Goal: Find specific page/section: Find specific page/section

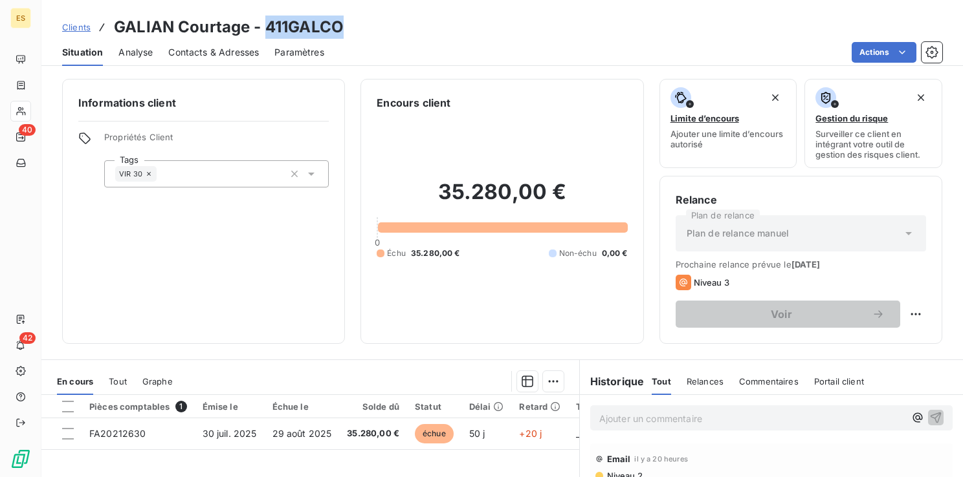
click at [71, 27] on span "Clients" at bounding box center [76, 27] width 28 height 10
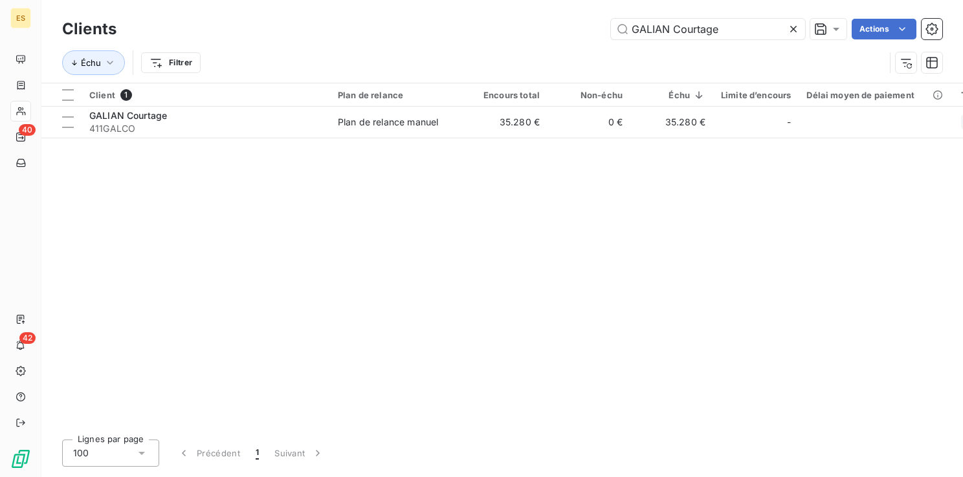
click at [793, 29] on icon at bounding box center [793, 29] width 13 height 13
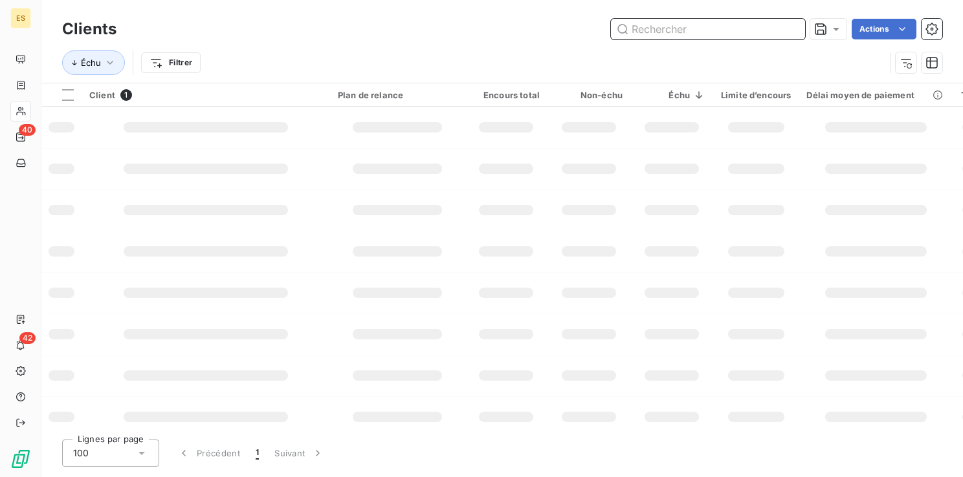
click at [706, 32] on input "text" at bounding box center [708, 29] width 194 height 21
paste input "NEXERA"
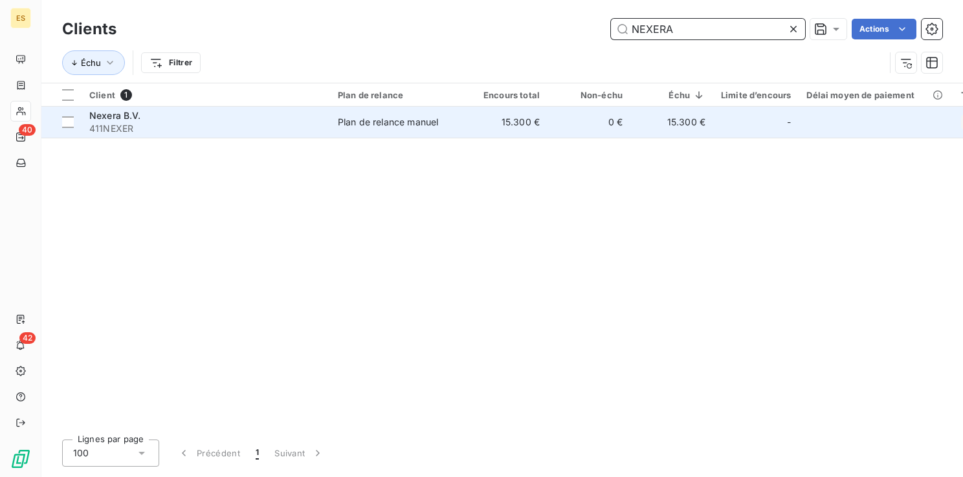
type input "NEXERA"
click at [165, 118] on div "Nexera B.V." at bounding box center [205, 115] width 233 height 13
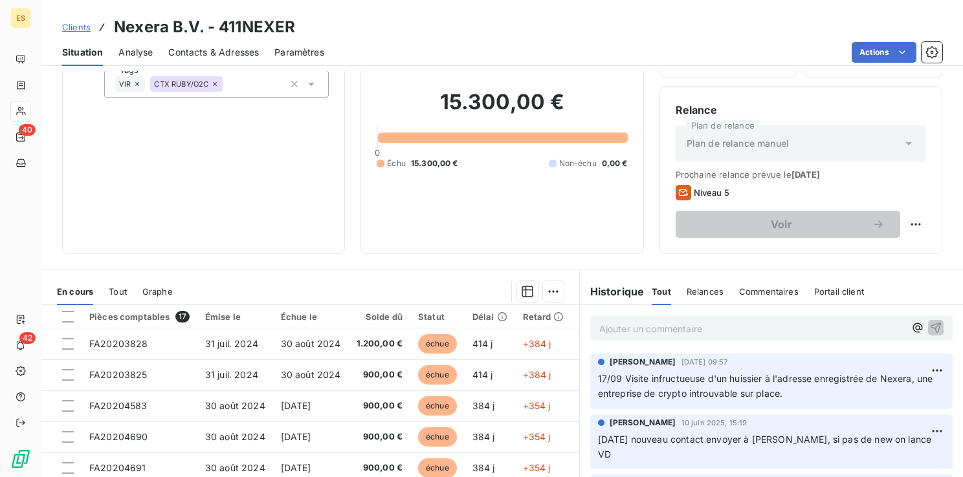
scroll to position [91, 0]
click at [70, 27] on span "Clients" at bounding box center [76, 27] width 28 height 10
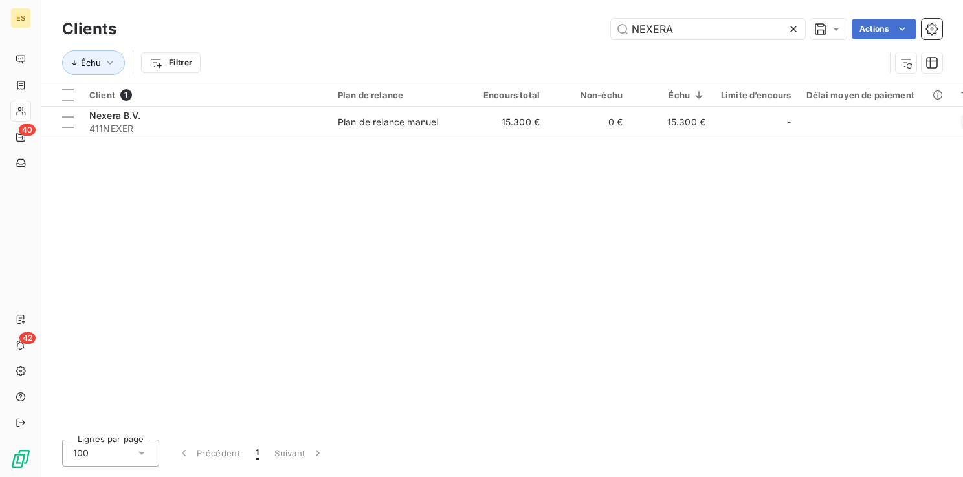
click at [794, 30] on icon at bounding box center [793, 29] width 13 height 13
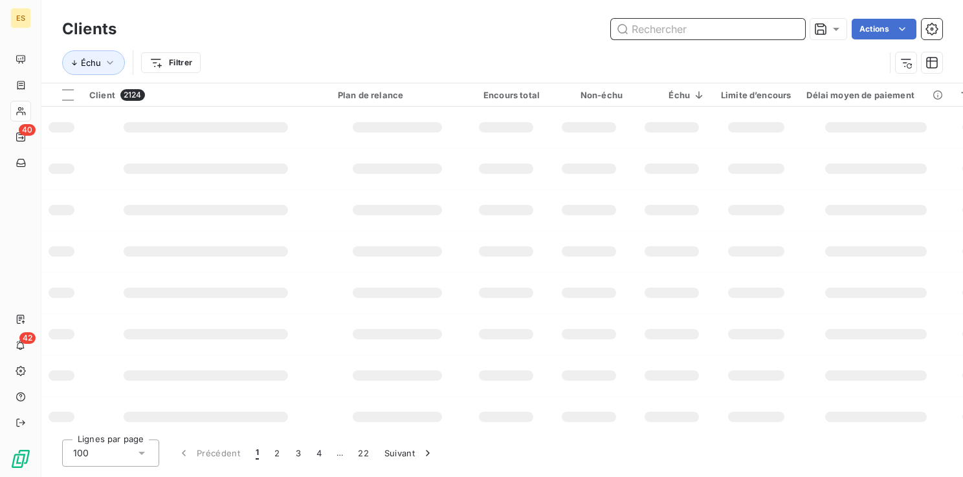
click at [687, 22] on input "text" at bounding box center [708, 29] width 194 height 21
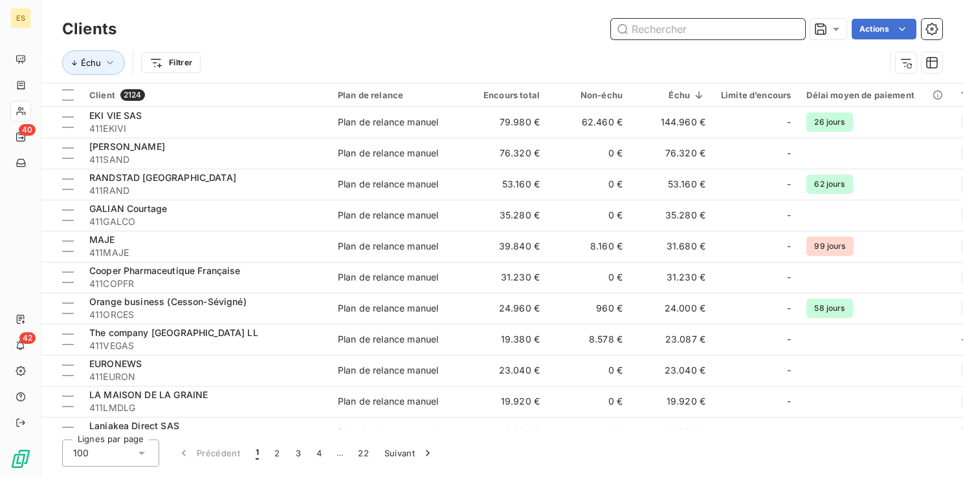
paste input "HR INTRA INTERIM"
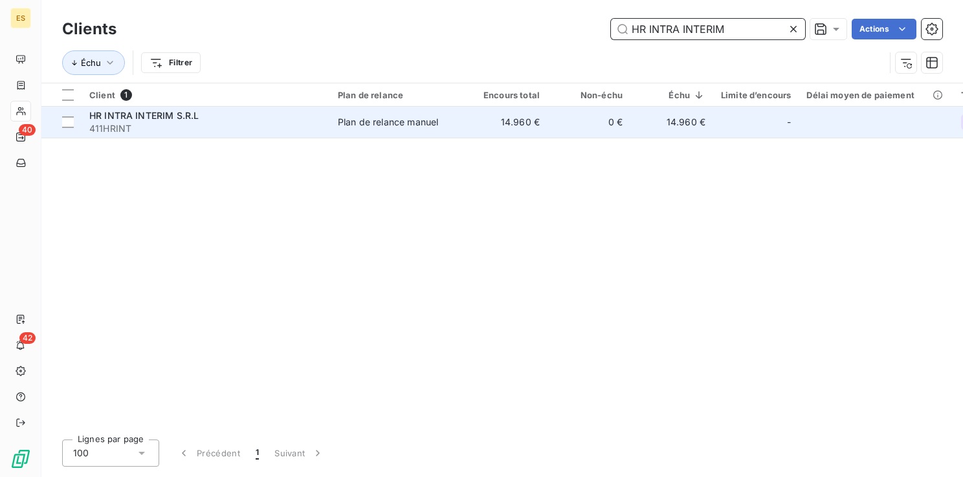
type input "HR INTRA INTERIM"
click at [254, 124] on span "411HRINT" at bounding box center [205, 128] width 233 height 13
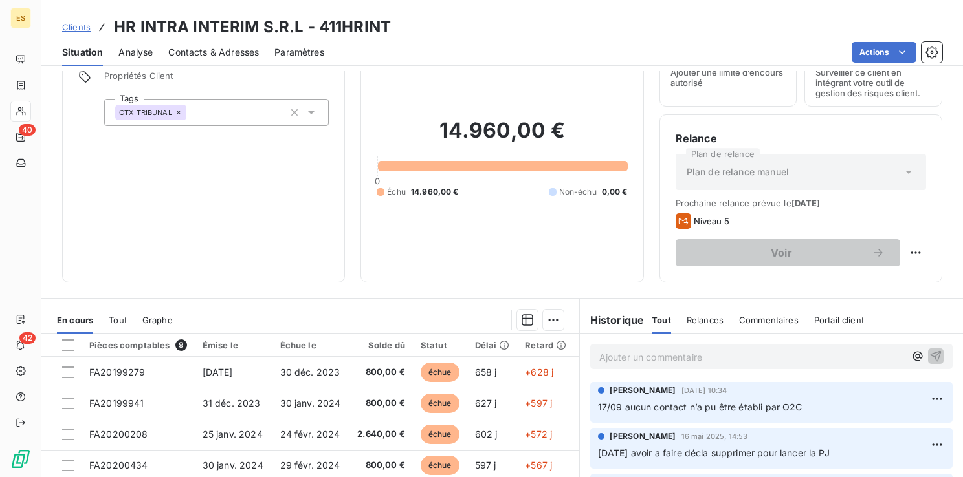
scroll to position [62, 0]
click at [54, 160] on div "Informations client Propriétés Client Tags CTX TRIBUNAL Encours client 14.960,0…" at bounding box center [501, 149] width 921 height 265
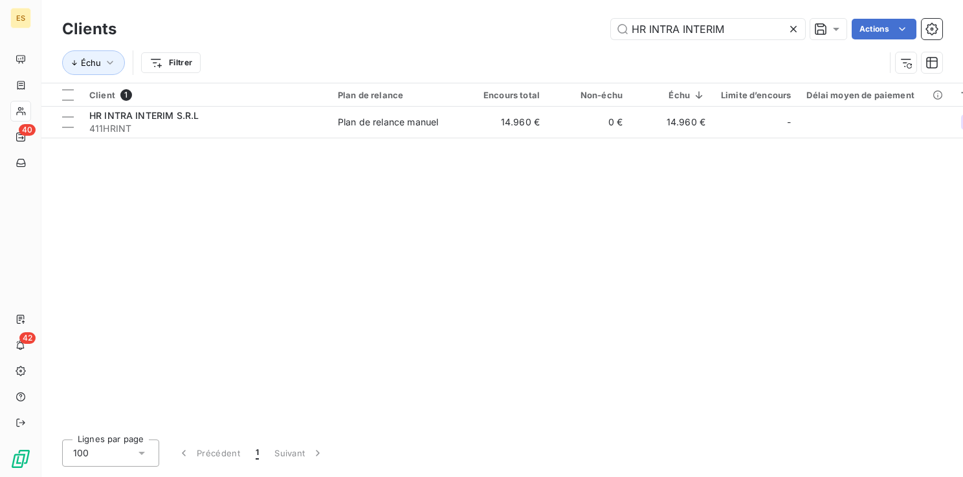
click at [794, 30] on icon at bounding box center [793, 29] width 13 height 13
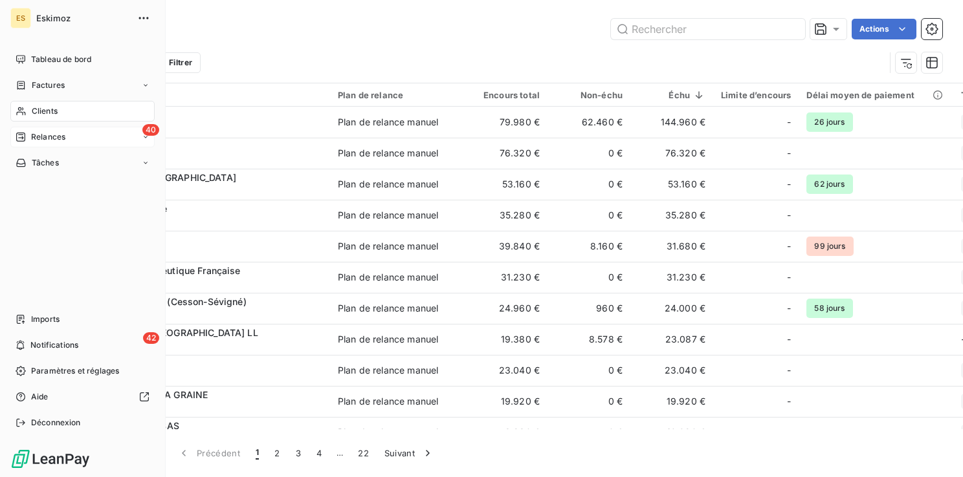
click at [34, 136] on span "Relances" at bounding box center [48, 137] width 34 height 12
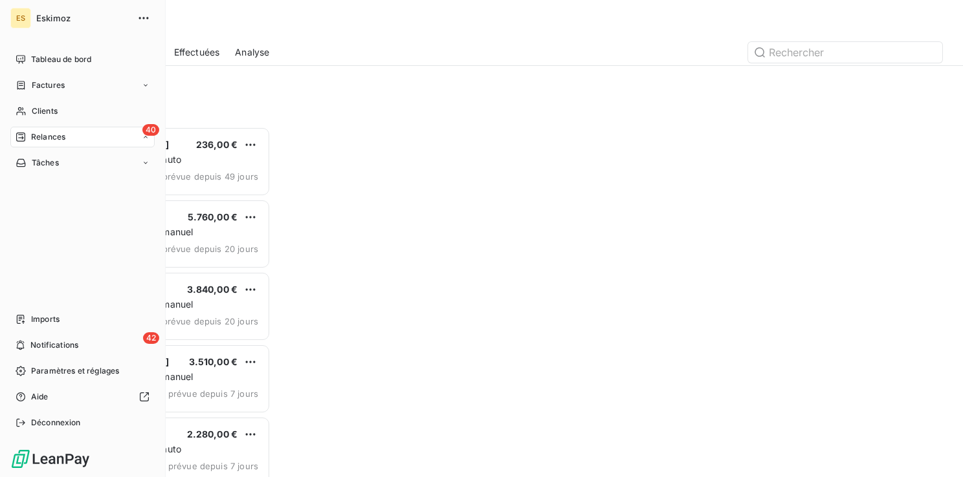
scroll to position [341, 198]
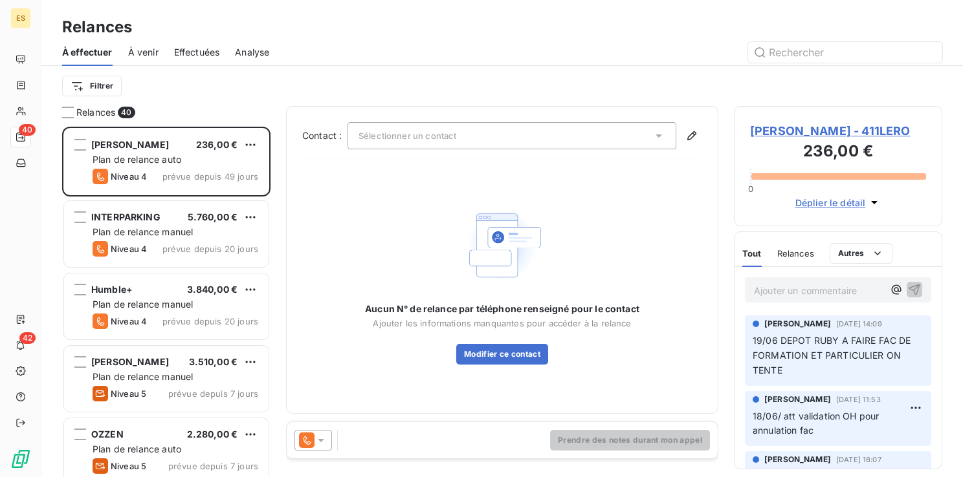
click at [382, 38] on div "Relances" at bounding box center [501, 27] width 921 height 23
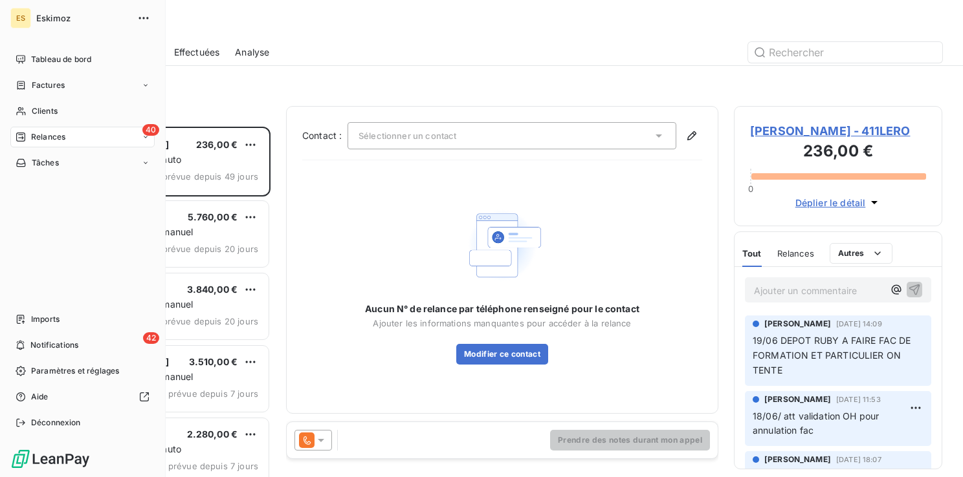
click at [27, 223] on div "Tableau de bord Factures Clients 40 Relances Tâches Imports 42 Notifications Pa…" at bounding box center [82, 241] width 144 height 384
click at [47, 107] on span "Clients" at bounding box center [45, 111] width 26 height 12
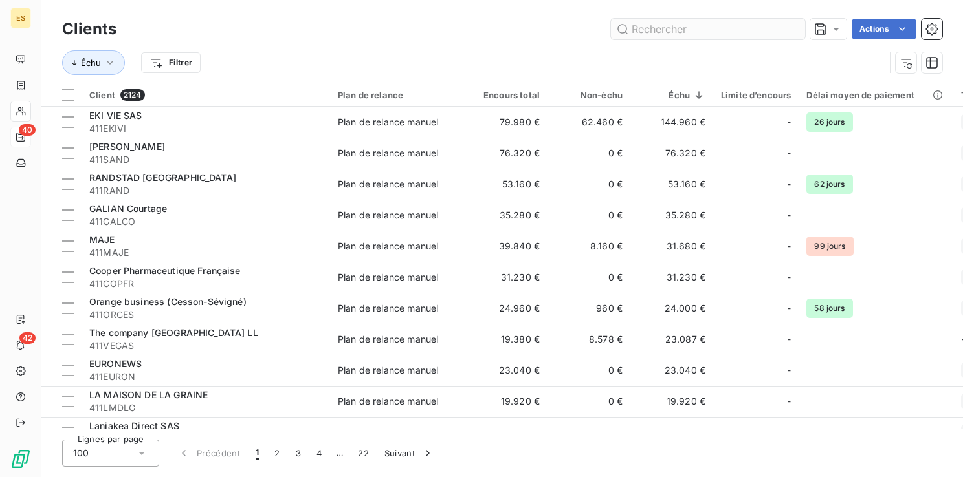
click at [633, 31] on input "text" at bounding box center [708, 29] width 194 height 21
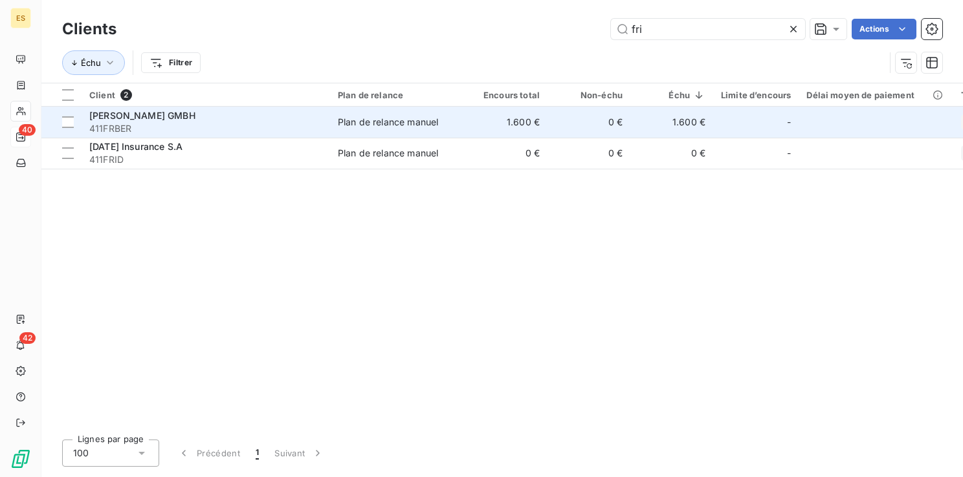
type input "fri"
click at [165, 118] on span "[PERSON_NAME] GMBH" at bounding box center [142, 115] width 106 height 11
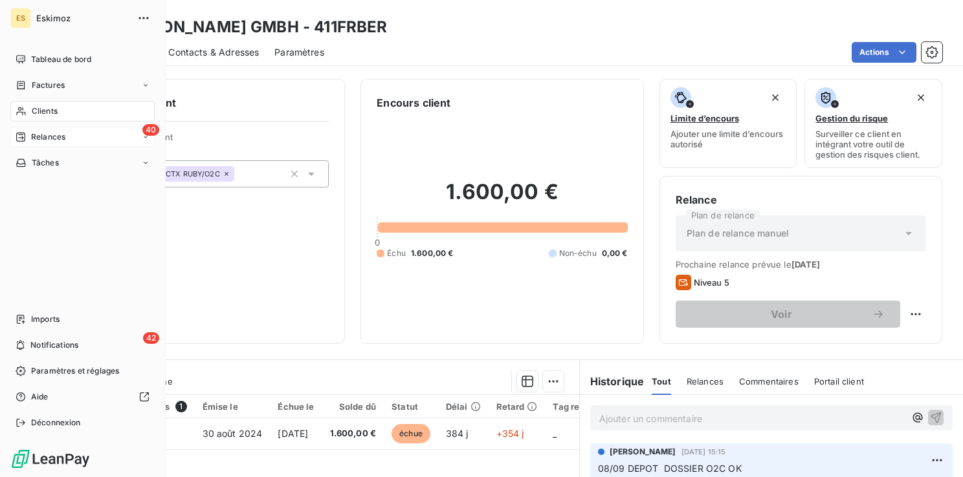
click at [33, 281] on div "Tableau de bord Factures Clients 40 Relances Tâches Imports 42 Notifications Pa…" at bounding box center [82, 241] width 144 height 384
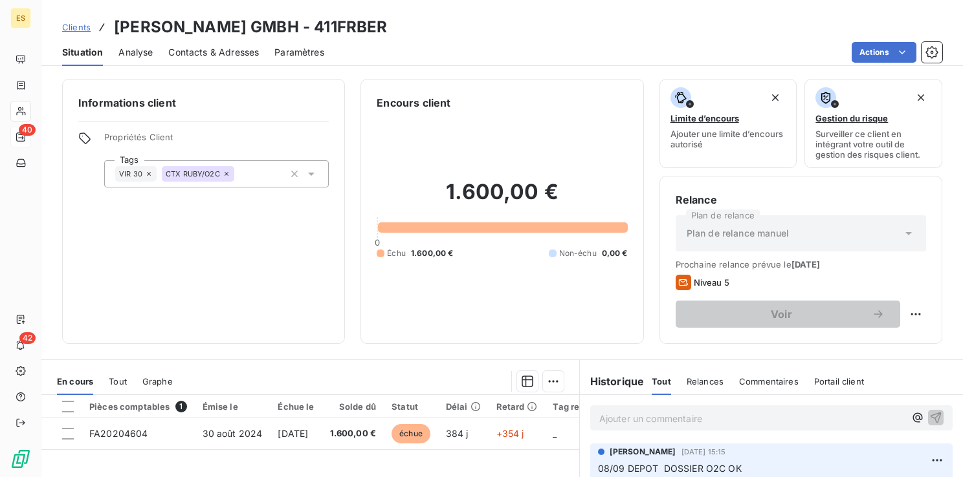
click at [253, 263] on div "Informations client Propriétés Client Tags VIR 30 CTX RUBY/O2C" at bounding box center [203, 211] width 283 height 265
drag, startPoint x: 277, startPoint y: 27, endPoint x: 116, endPoint y: 21, distance: 160.5
click at [116, 21] on h3 "[PERSON_NAME] GMBH - 411FRBER" at bounding box center [250, 27] width 273 height 23
copy h3 "[PERSON_NAME] GMBH"
